Goal: Information Seeking & Learning: Learn about a topic

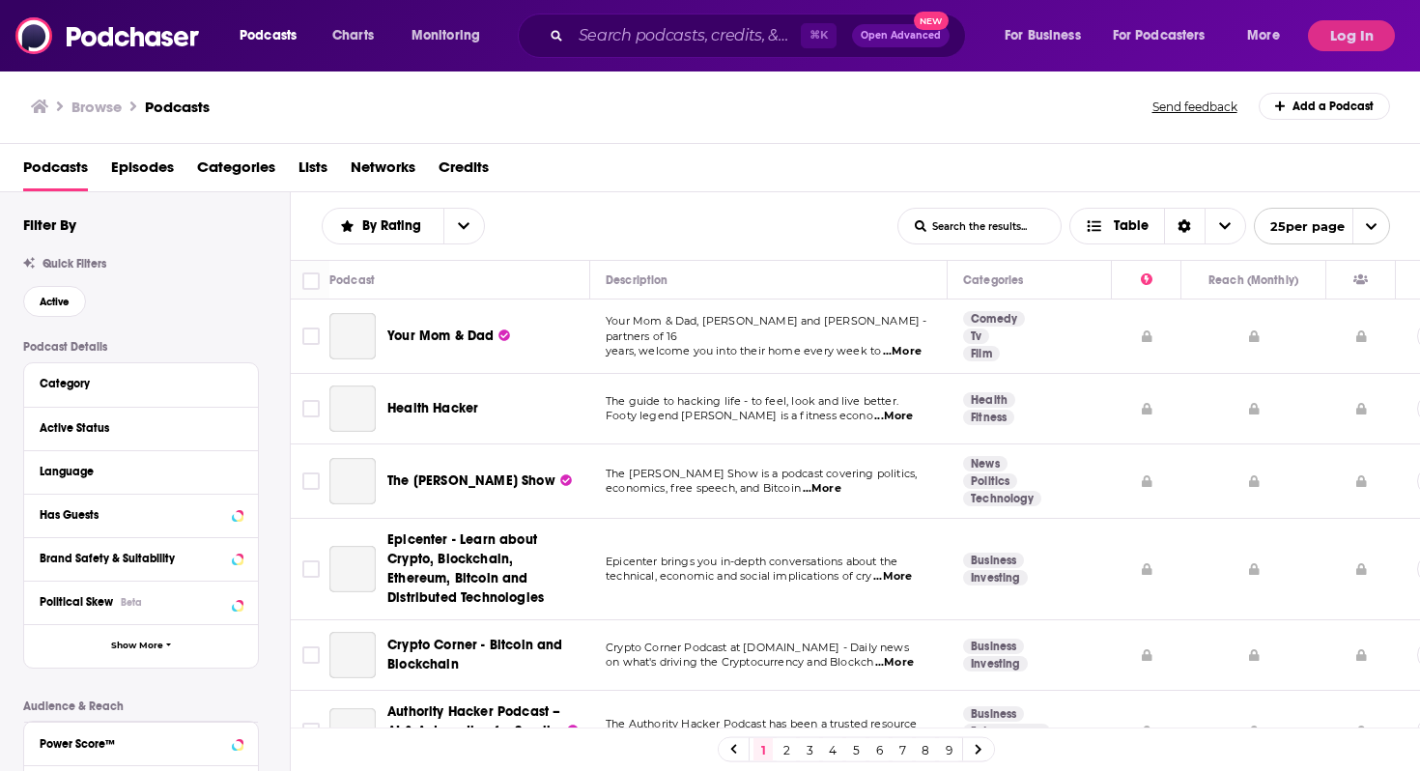
scroll to position [58, 0]
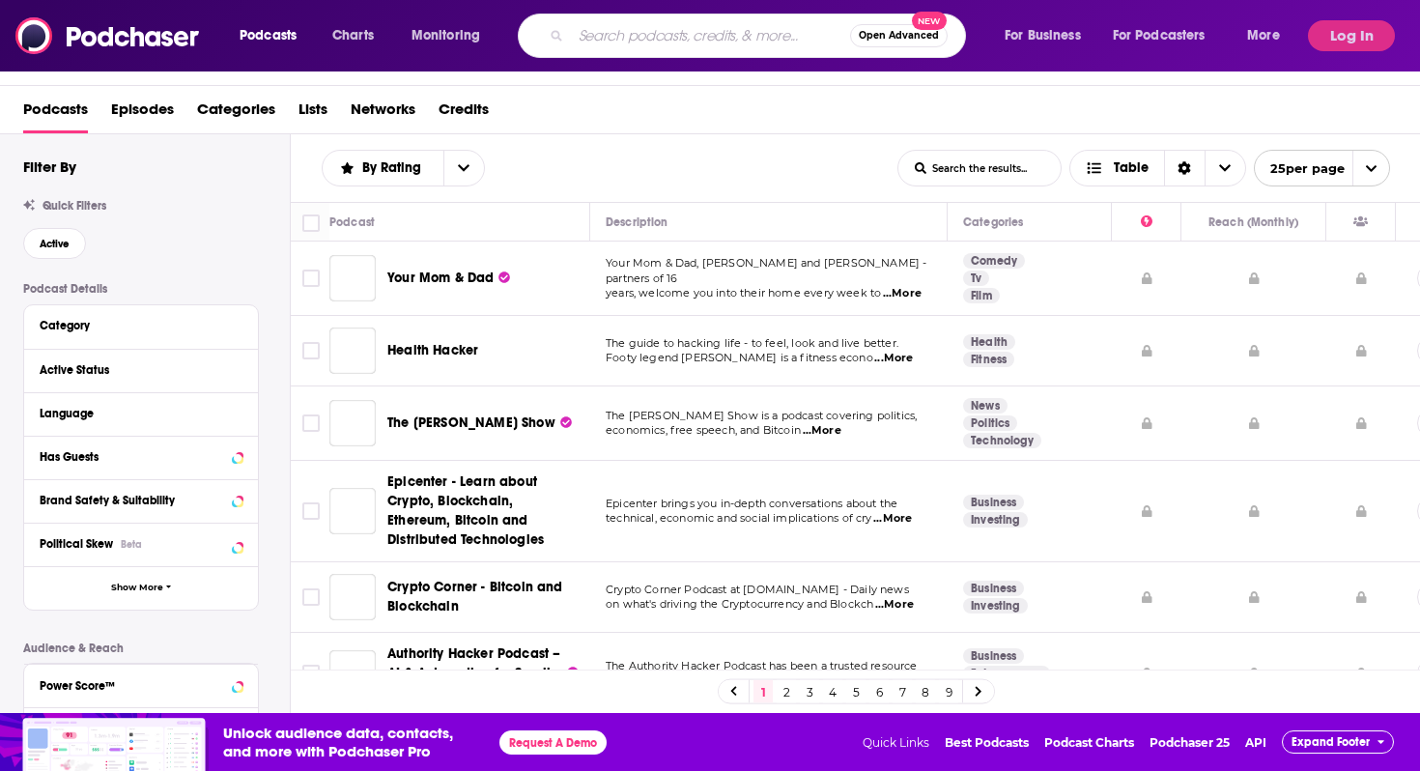
click at [661, 31] on input "Search podcasts, credits, & more..." at bounding box center [710, 35] width 279 height 31
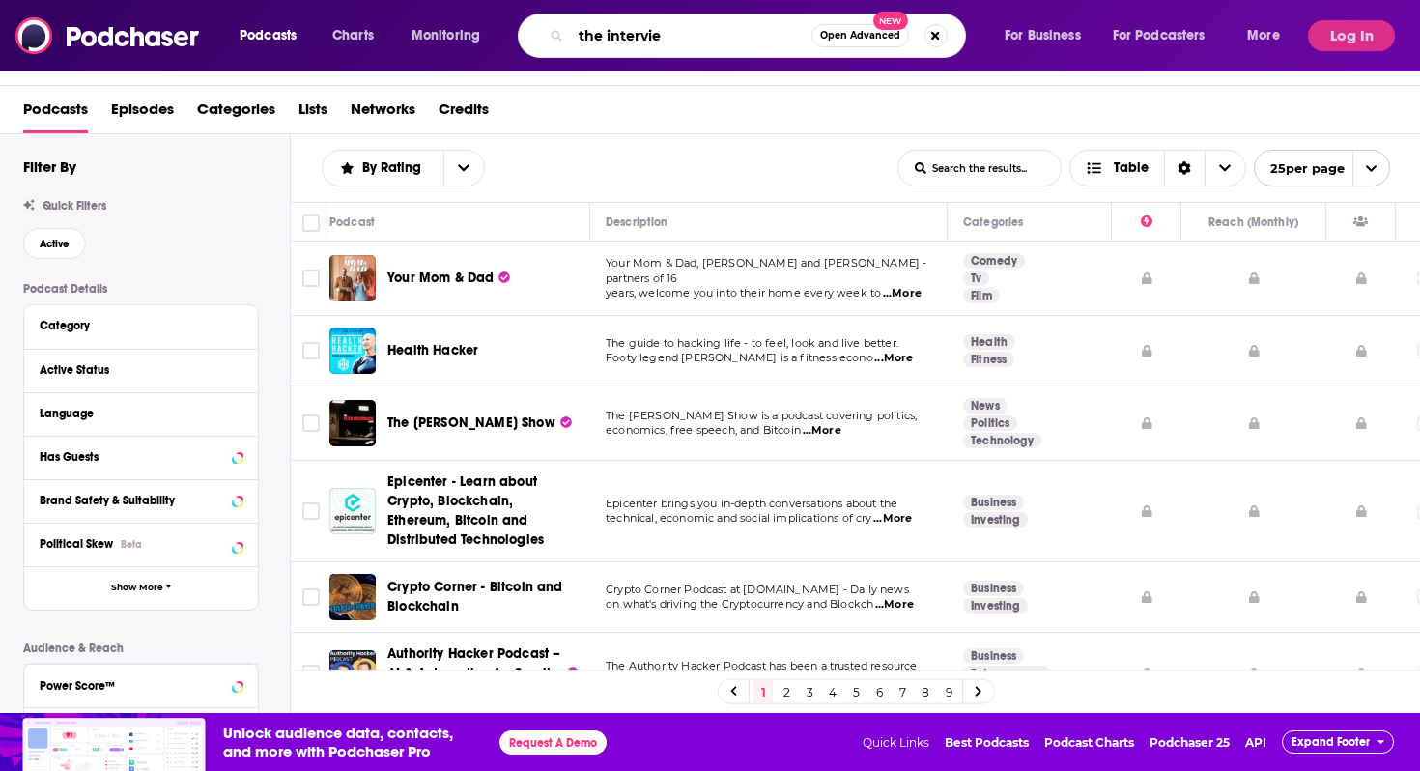
type input "the interview"
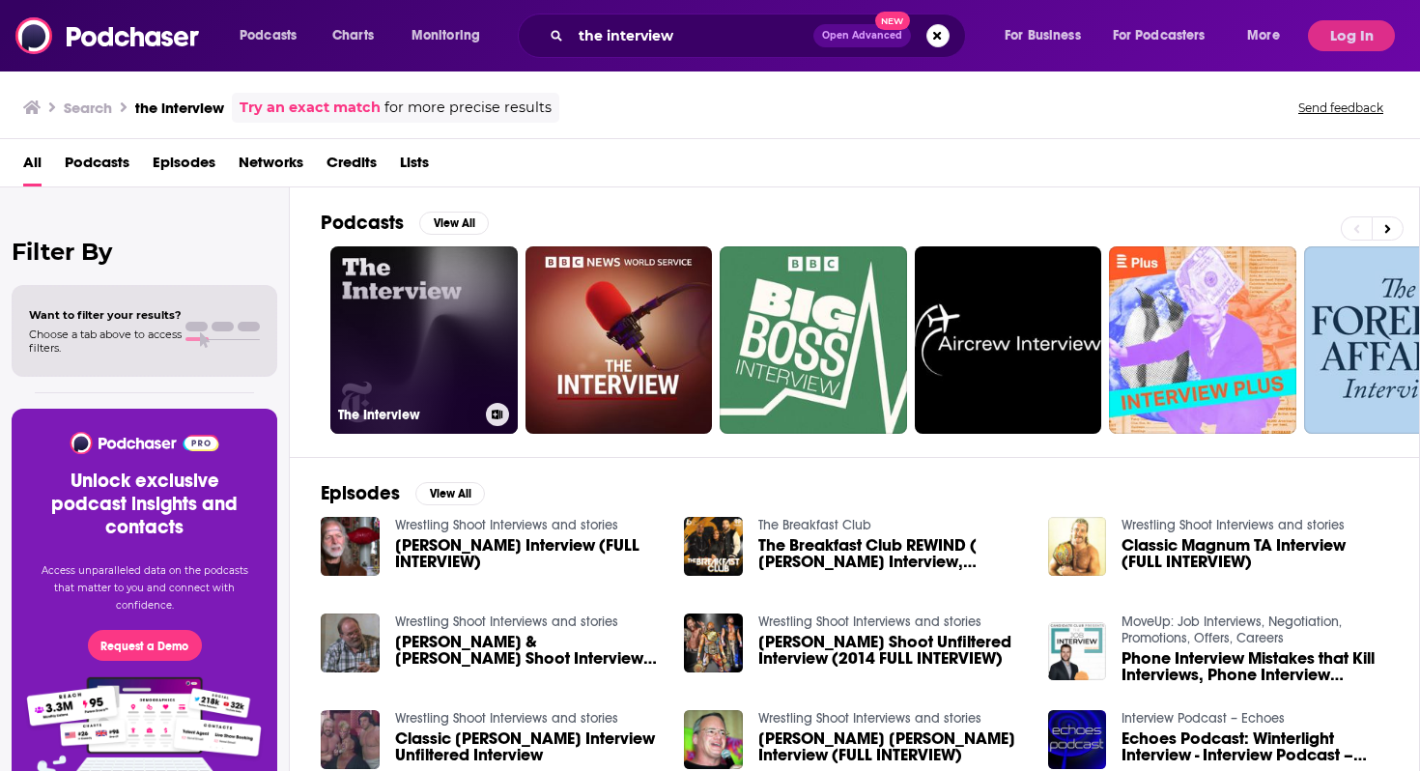
click at [419, 348] on link "The Interview" at bounding box center [423, 339] width 187 height 187
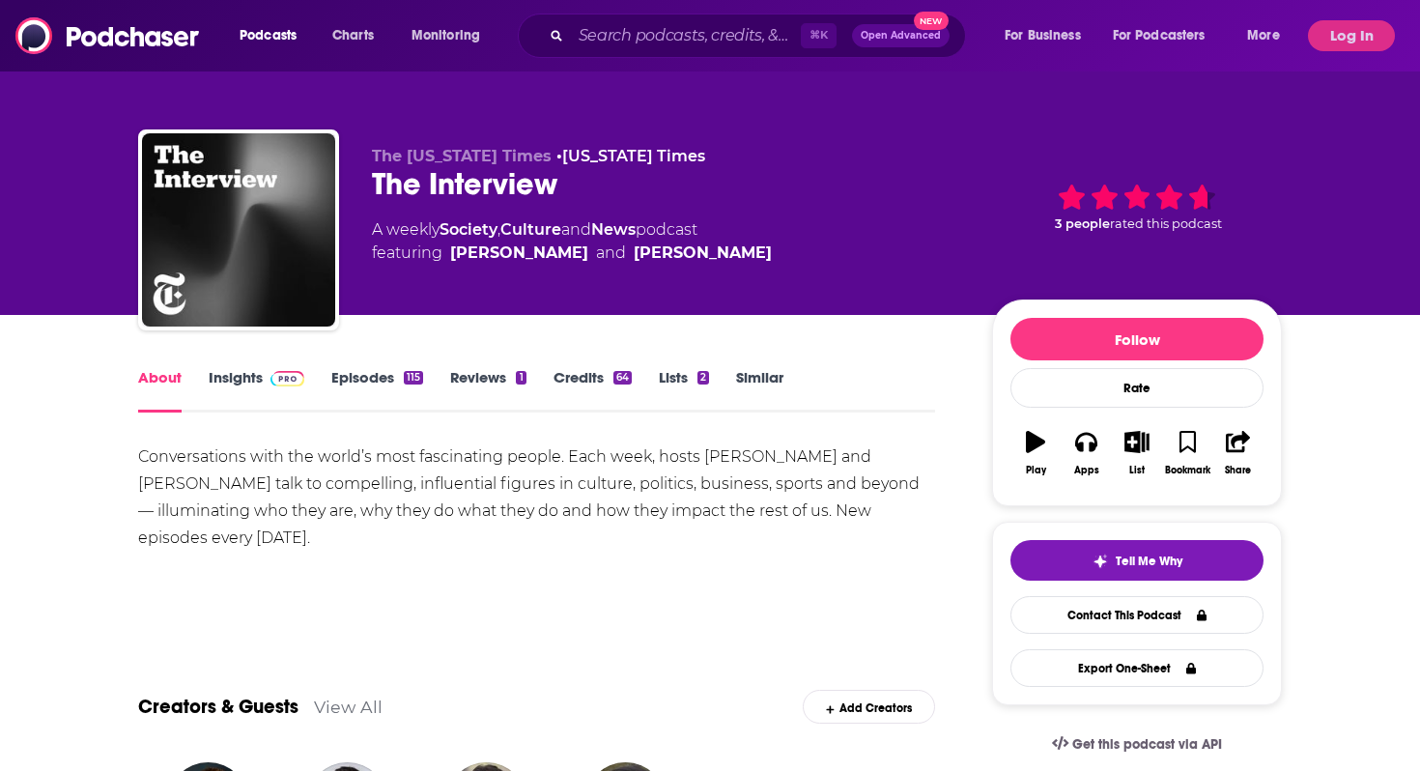
click at [256, 382] on link "Insights" at bounding box center [257, 390] width 96 height 44
